Goal: Information Seeking & Learning: Learn about a topic

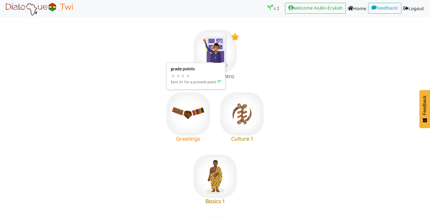
click at [183, 131] on img at bounding box center [188, 113] width 43 height 43
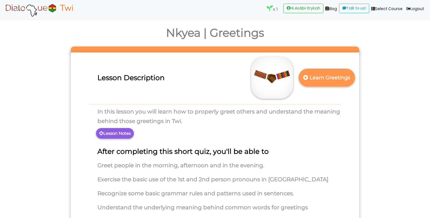
scroll to position [13, 0]
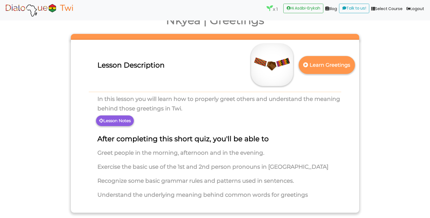
click at [269, 64] on img at bounding box center [272, 65] width 42 height 42
click at [122, 116] on p "Lesson Notes" at bounding box center [115, 120] width 38 height 11
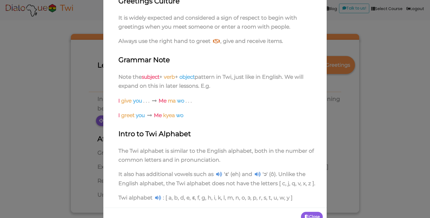
scroll to position [73, 0]
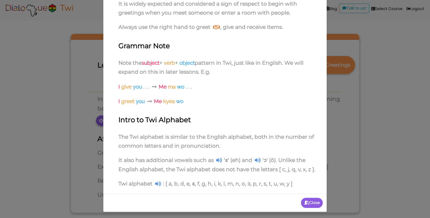
click at [158, 181] on icon at bounding box center [158, 183] width 6 height 5
click at [160, 185] on icon at bounding box center [158, 183] width 6 height 5
click at [316, 200] on p "Close" at bounding box center [312, 203] width 22 height 10
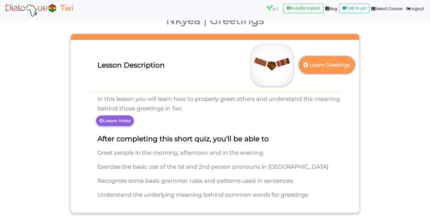
click at [328, 67] on p "Learn Greetings" at bounding box center [326, 65] width 49 height 14
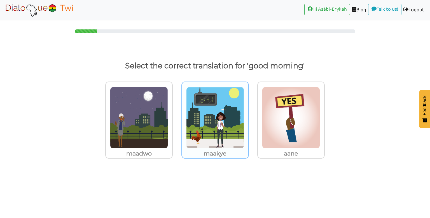
click at [205, 149] on p "maakye" at bounding box center [215, 154] width 66 height 10
click at [249, 116] on input "maakye" at bounding box center [251, 114] width 4 height 4
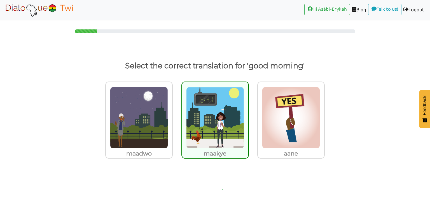
click at [205, 149] on p "maakye" at bounding box center [215, 154] width 66 height 10
click at [249, 116] on input "maakye" at bounding box center [251, 114] width 4 height 4
radio input "true"
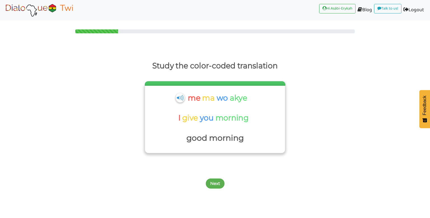
click at [180, 96] on img at bounding box center [180, 97] width 9 height 9
click at [218, 179] on button "Next" at bounding box center [215, 184] width 19 height 10
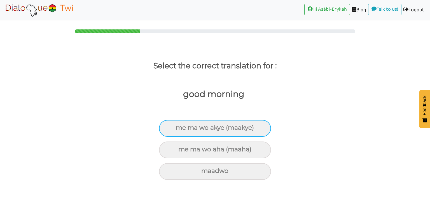
click at [217, 131] on div "me ma wo akye (maakye)" at bounding box center [215, 128] width 112 height 17
click at [180, 130] on input "me ma wo akye (maakye)" at bounding box center [179, 128] width 4 height 4
radio input "true"
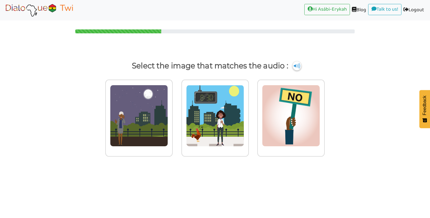
click at [296, 69] on img at bounding box center [297, 65] width 8 height 9
click at [206, 113] on img at bounding box center [215, 116] width 58 height 62
click at [249, 113] on input "radio" at bounding box center [251, 112] width 4 height 4
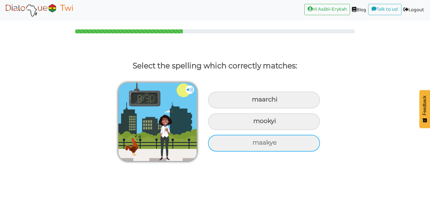
click at [253, 143] on div "maakye" at bounding box center [264, 143] width 112 height 17
click at [253, 143] on input "maakye" at bounding box center [254, 143] width 4 height 4
radio input "true"
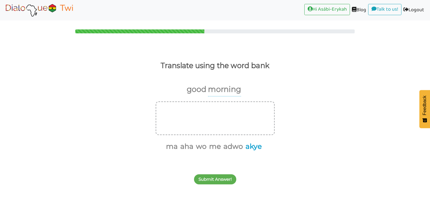
click at [253, 144] on button "akye" at bounding box center [253, 146] width 18 height 11
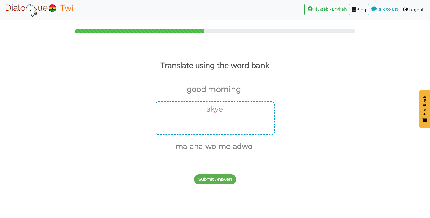
click at [212, 111] on button "akye" at bounding box center [214, 109] width 18 height 11
click at [210, 145] on button "me" at bounding box center [214, 146] width 14 height 11
click at [182, 149] on button "ma" at bounding box center [179, 146] width 14 height 11
click at [199, 149] on button "wo" at bounding box center [200, 146] width 13 height 11
click at [225, 147] on button "akye" at bounding box center [232, 146] width 18 height 11
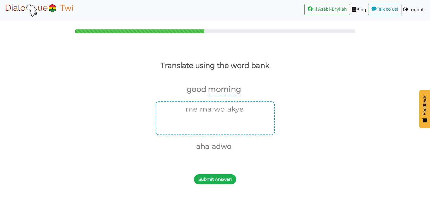
click at [217, 180] on button "Submit Answer!" at bounding box center [215, 179] width 42 height 10
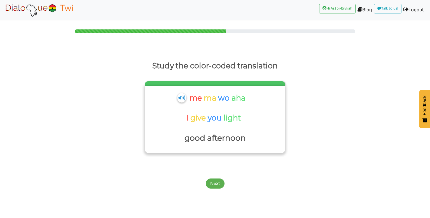
click at [183, 98] on img at bounding box center [181, 97] width 9 height 9
click at [209, 180] on button "Next" at bounding box center [215, 184] width 19 height 10
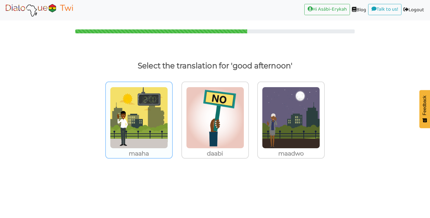
click at [145, 125] on img at bounding box center [139, 118] width 58 height 62
click at [172, 116] on input "maaha" at bounding box center [174, 114] width 4 height 4
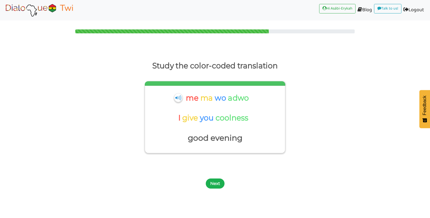
click at [220, 188] on button "Next" at bounding box center [215, 184] width 19 height 10
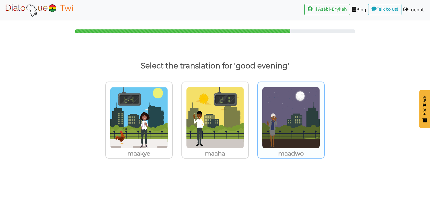
click at [282, 129] on img at bounding box center [291, 118] width 58 height 62
click at [325, 116] on input "maadwo" at bounding box center [327, 114] width 4 height 4
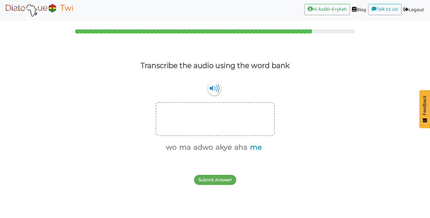
click at [256, 148] on button "me" at bounding box center [255, 147] width 14 height 11
click at [191, 147] on button "ma" at bounding box center [192, 147] width 14 height 11
click at [186, 147] on button "wo" at bounding box center [185, 147] width 13 height 11
click at [217, 147] on button "akye" at bounding box center [216, 147] width 18 height 11
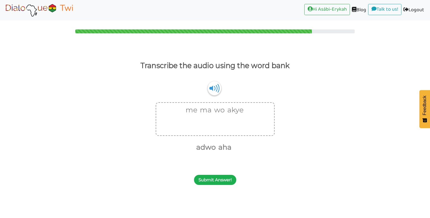
click at [219, 183] on button "Submit Answer!" at bounding box center [215, 180] width 42 height 10
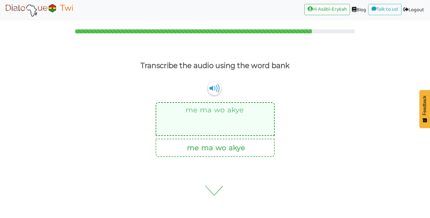
click at [219, 183] on img at bounding box center [217, 191] width 53 height 56
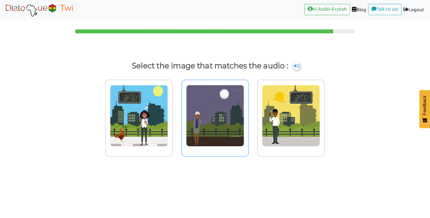
click at [221, 134] on img at bounding box center [215, 116] width 58 height 62
click at [249, 114] on input "radio" at bounding box center [251, 112] width 4 height 4
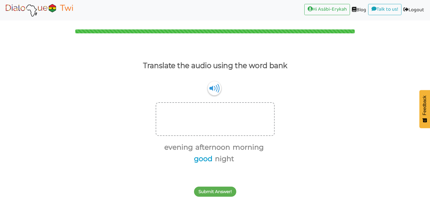
click at [199, 157] on button "good" at bounding box center [202, 159] width 20 height 11
click at [240, 147] on button "morning" at bounding box center [247, 147] width 33 height 11
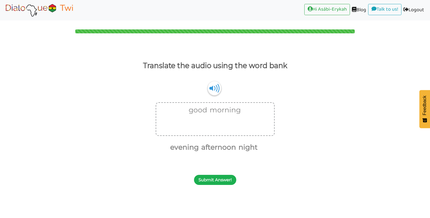
click at [212, 181] on button "Submit Answer!" at bounding box center [215, 180] width 42 height 10
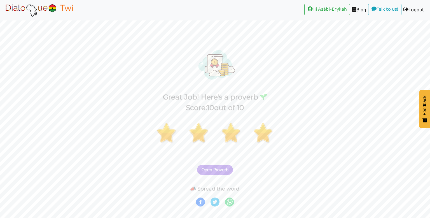
click at [206, 173] on button "Open Proverb" at bounding box center [215, 170] width 36 height 10
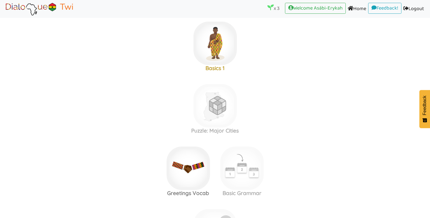
scroll to position [13, 0]
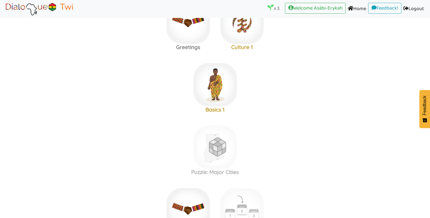
scroll to position [94, 0]
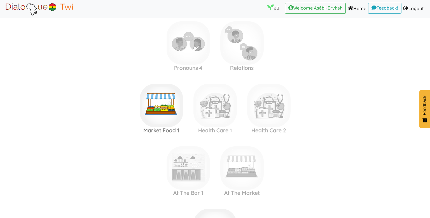
scroll to position [509, 0]
